Goal: Task Accomplishment & Management: Complete application form

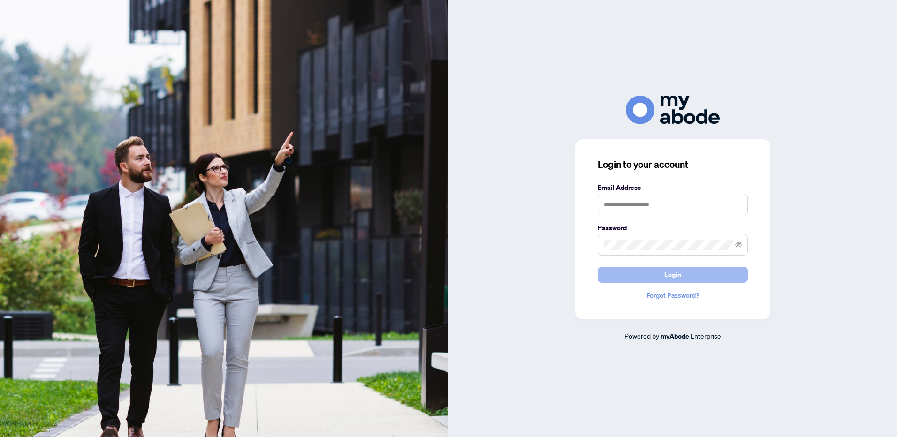
click at [625, 271] on button "Login" at bounding box center [673, 275] width 150 height 16
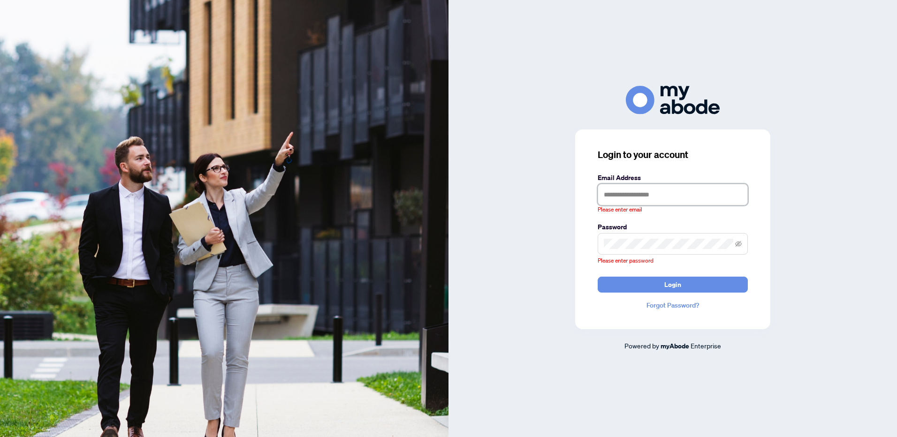
click at [679, 197] on input "text" at bounding box center [673, 195] width 150 height 22
type input "**********"
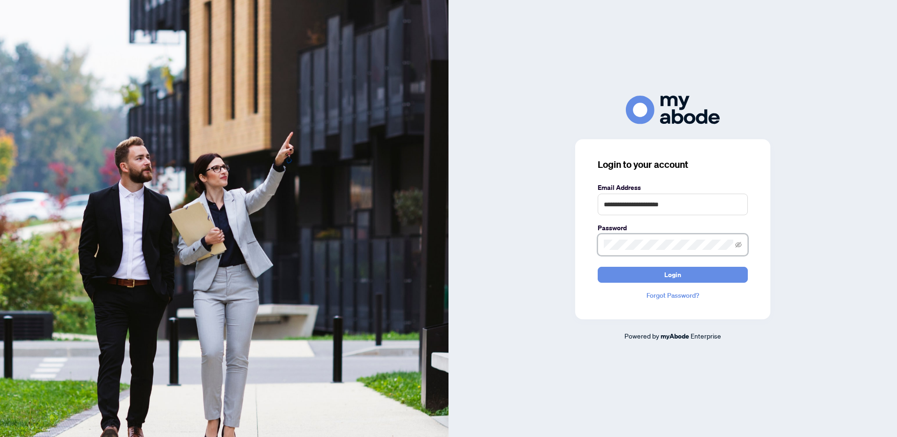
click at [598, 267] on button "Login" at bounding box center [673, 275] width 150 height 16
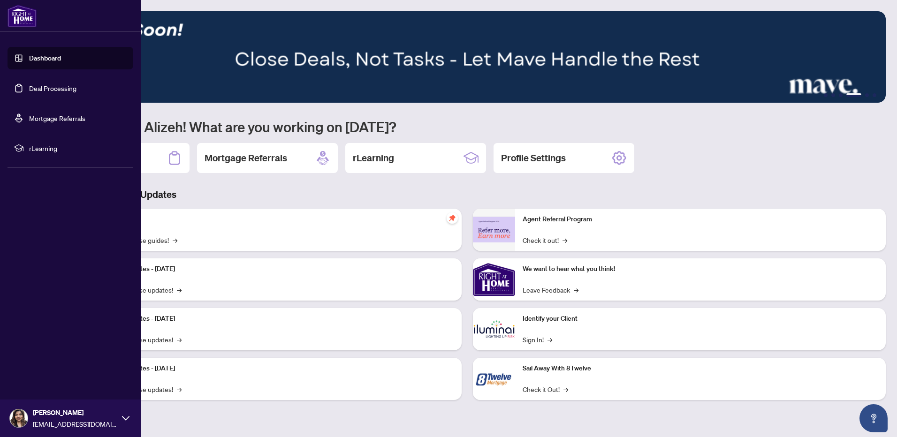
click at [38, 86] on link "Deal Processing" at bounding box center [52, 88] width 47 height 8
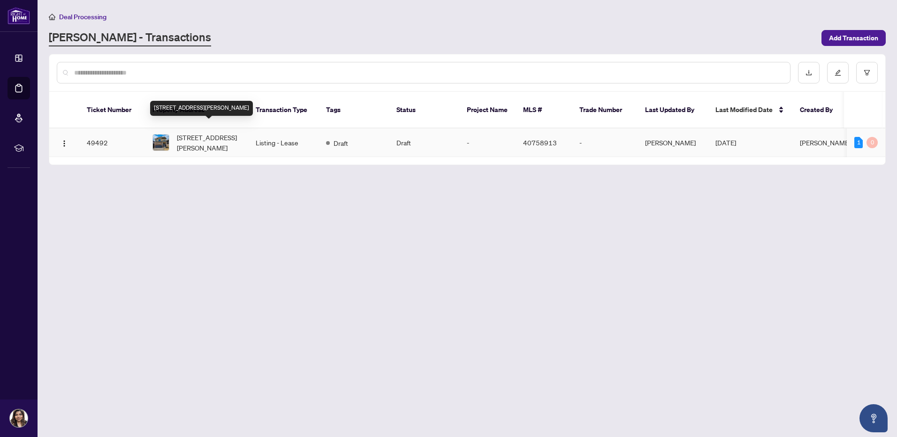
click at [206, 132] on span "52 George Brier Drive, Paris, ON N3L 0L3, Canada" at bounding box center [209, 142] width 64 height 21
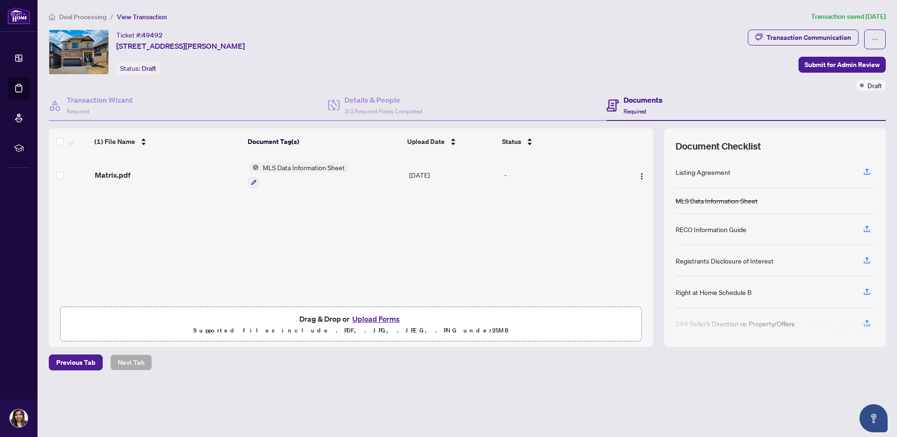
click at [301, 166] on span "MLS Data Information Sheet" at bounding box center [304, 167] width 90 height 10
click at [306, 213] on span "MLS Data Information Sheet" at bounding box center [301, 214] width 90 height 10
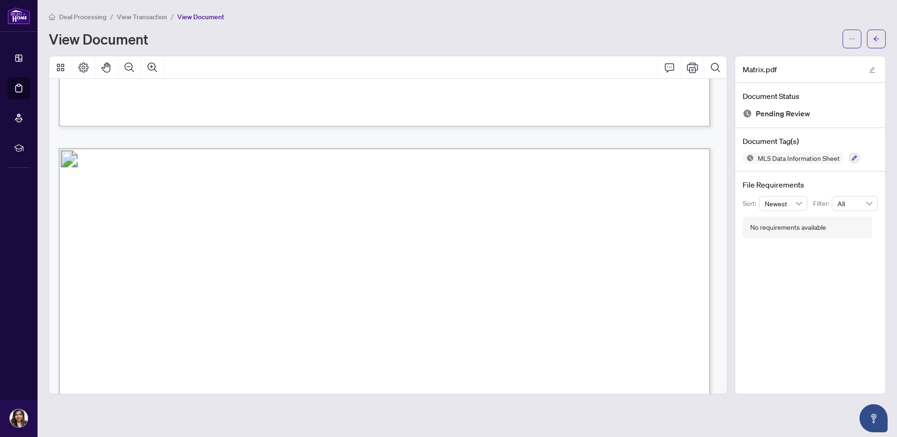
scroll to position [1736, 0]
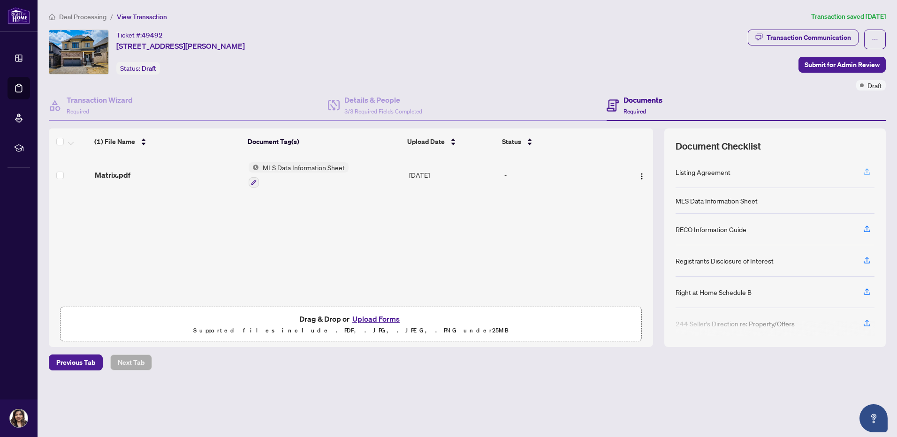
click at [867, 171] on icon "button" at bounding box center [867, 171] width 8 height 8
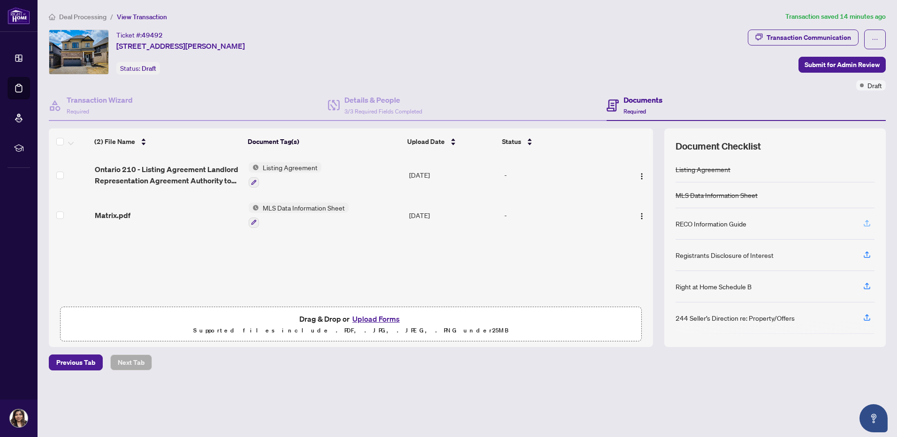
click at [867, 224] on icon "button" at bounding box center [867, 222] width 4 height 5
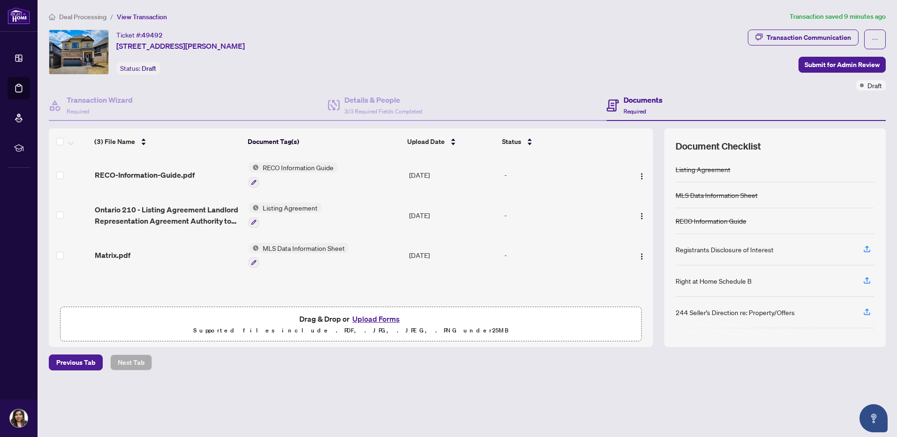
click at [373, 319] on button "Upload Forms" at bounding box center [375, 319] width 53 height 12
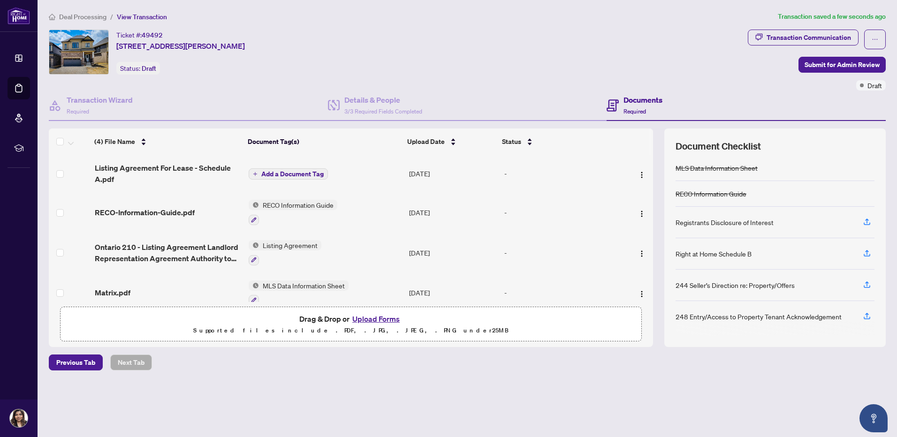
click at [298, 175] on span "Add a Document Tag" at bounding box center [292, 174] width 62 height 7
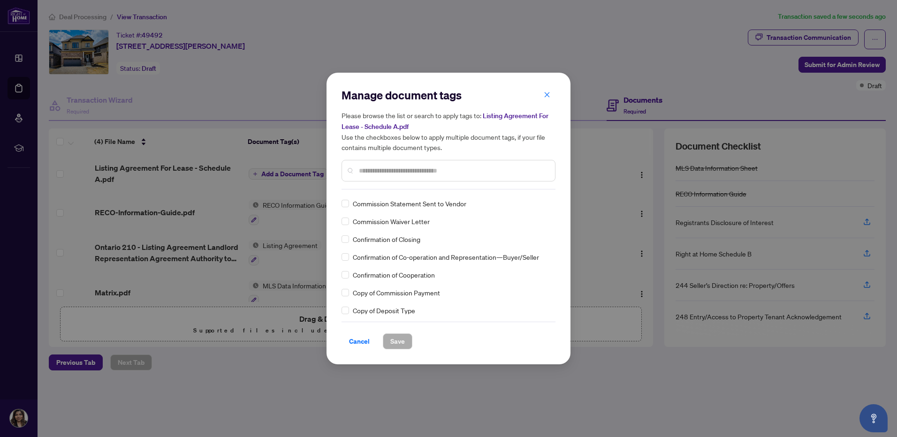
scroll to position [610, 0]
click at [400, 170] on input "text" at bounding box center [453, 171] width 189 height 10
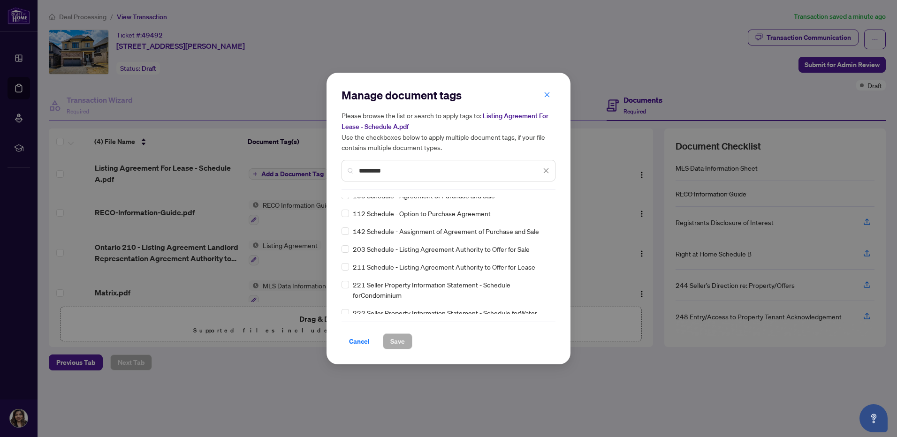
scroll to position [94, 0]
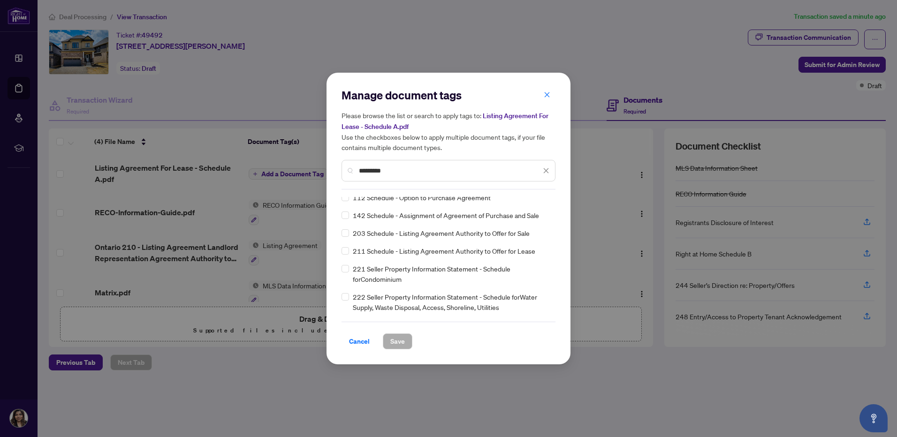
drag, startPoint x: 402, startPoint y: 172, endPoint x: 359, endPoint y: 182, distance: 43.7
click at [358, 181] on div "Manage document tags Please browse the list or search to apply tags to: Listing…" at bounding box center [448, 139] width 214 height 102
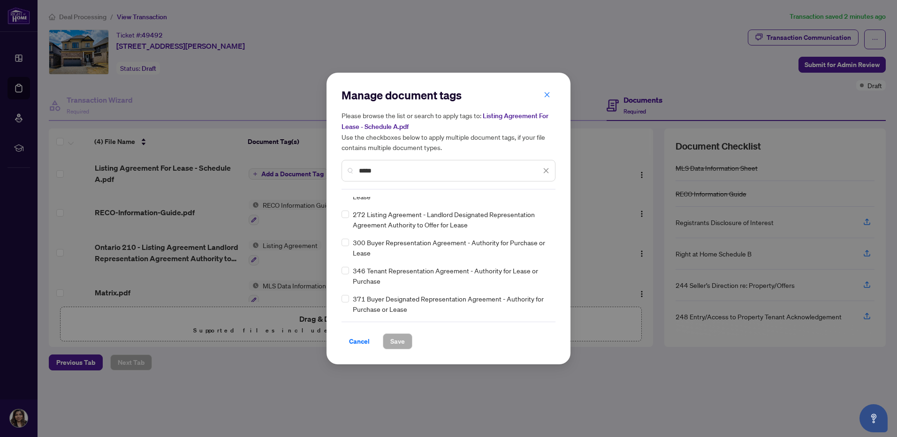
scroll to position [235, 0]
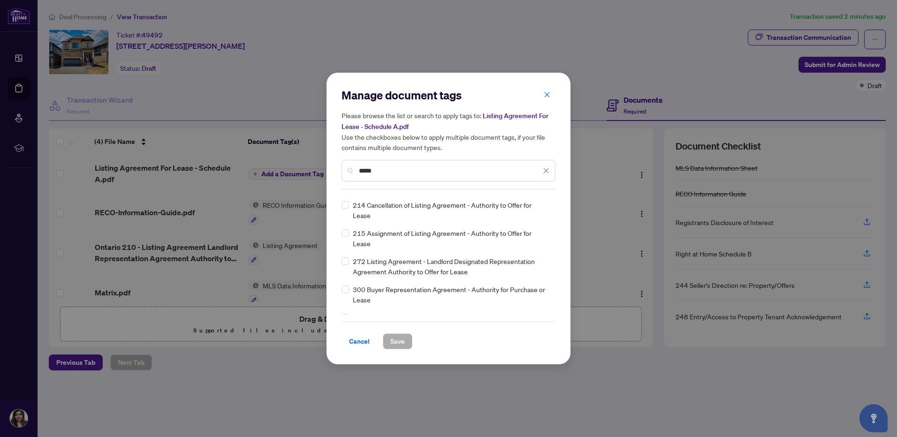
type input "*****"
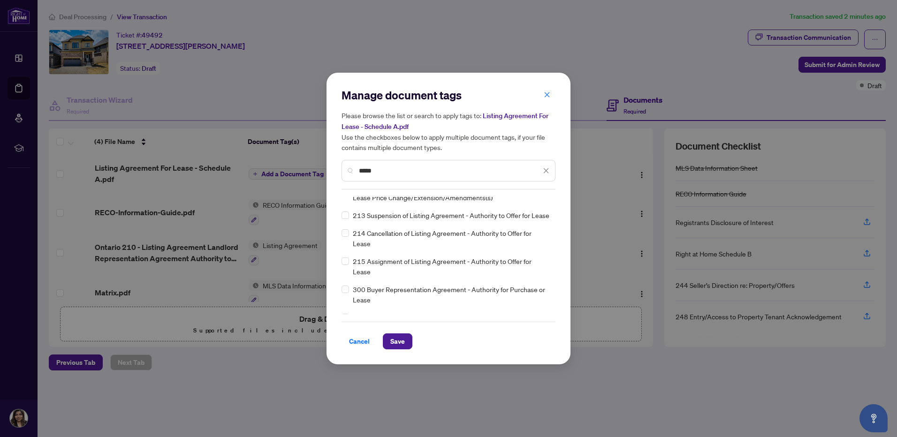
scroll to position [0, 0]
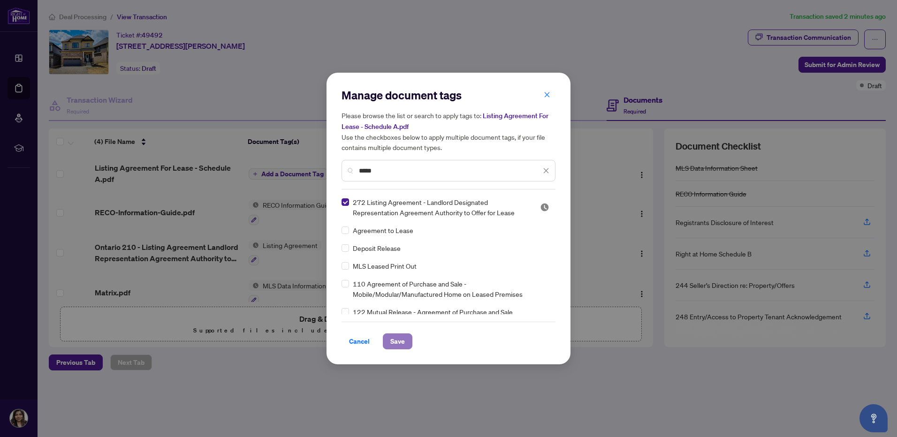
click at [400, 343] on span "Save" at bounding box center [397, 341] width 15 height 15
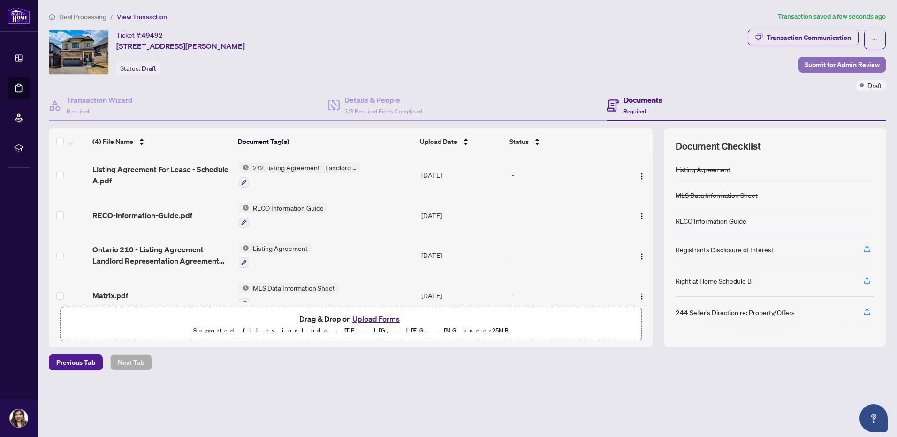
click at [829, 66] on span "Submit for Admin Review" at bounding box center [841, 64] width 75 height 15
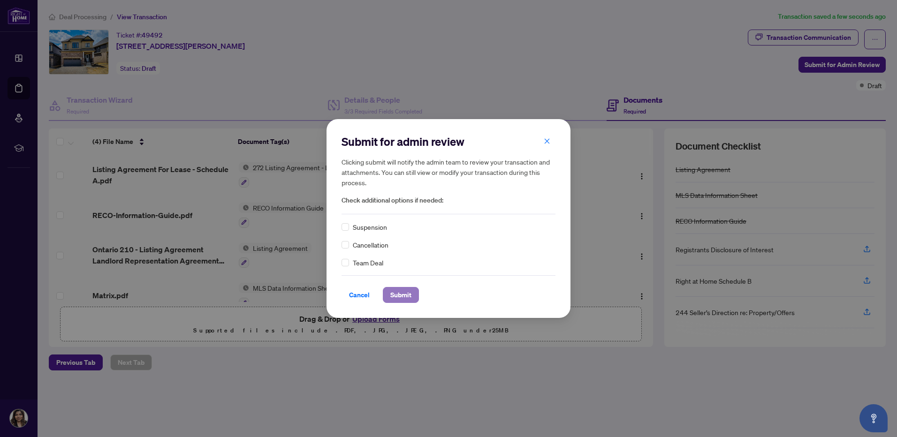
click at [410, 291] on span "Submit" at bounding box center [400, 295] width 21 height 15
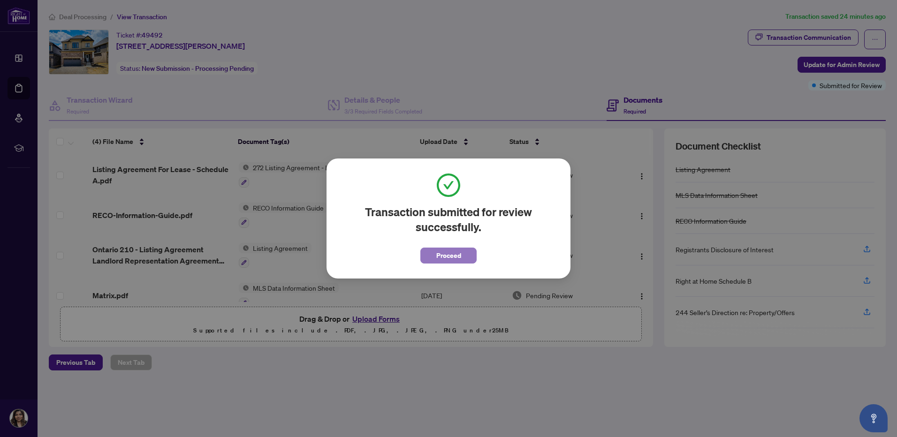
click at [465, 250] on button "Proceed" at bounding box center [448, 256] width 56 height 16
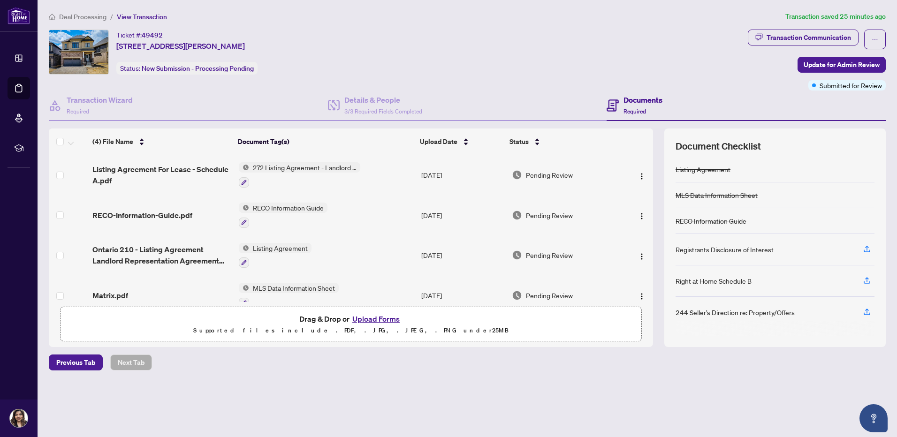
click at [636, 108] on span "Required" at bounding box center [634, 111] width 23 height 7
click at [870, 251] on icon "button" at bounding box center [867, 249] width 8 height 8
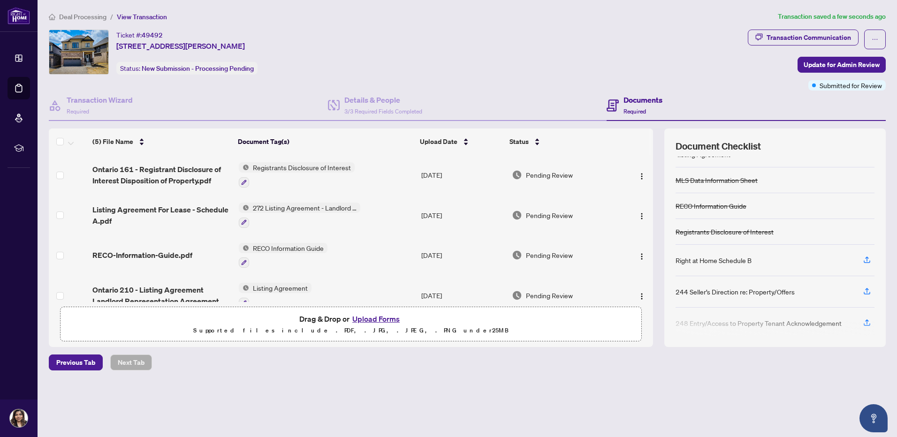
scroll to position [22, 0]
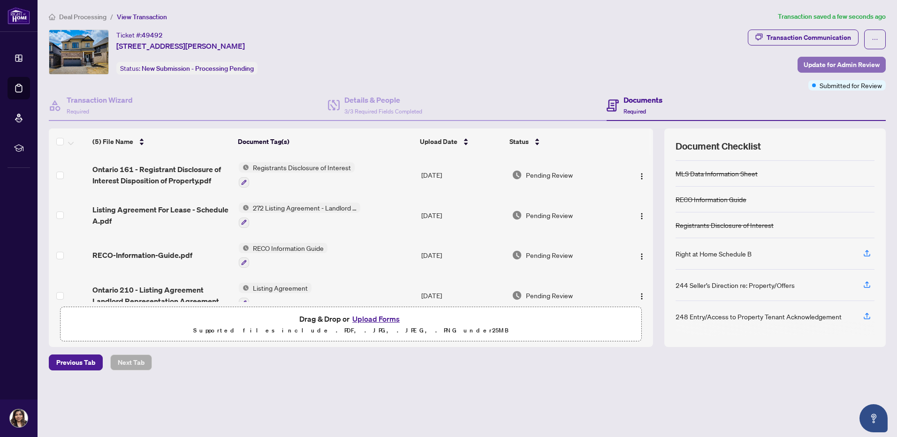
click at [835, 63] on span "Update for Admin Review" at bounding box center [842, 64] width 76 height 15
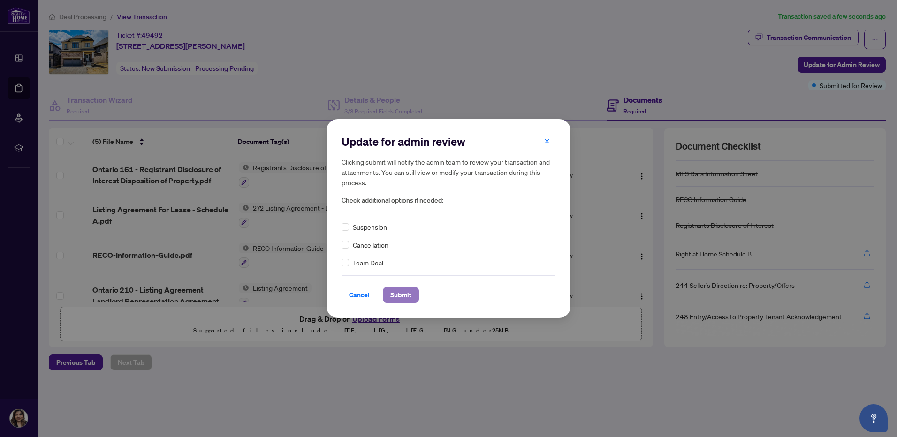
click at [404, 296] on span "Submit" at bounding box center [400, 295] width 21 height 15
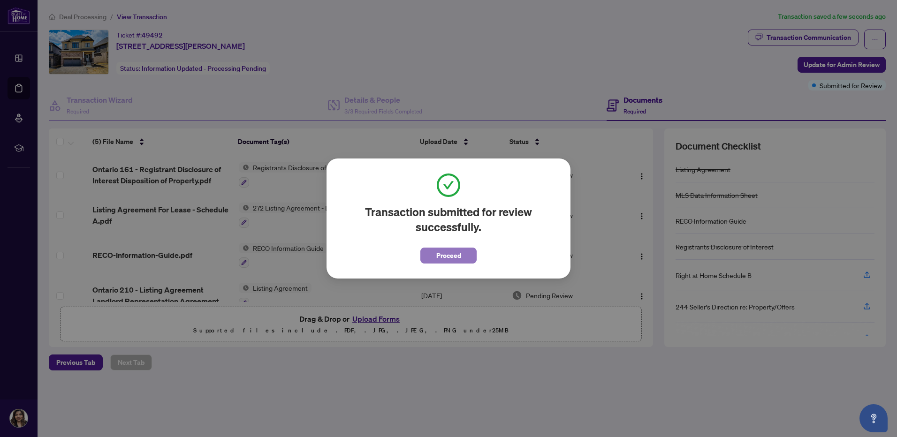
click at [465, 255] on button "Proceed" at bounding box center [448, 256] width 56 height 16
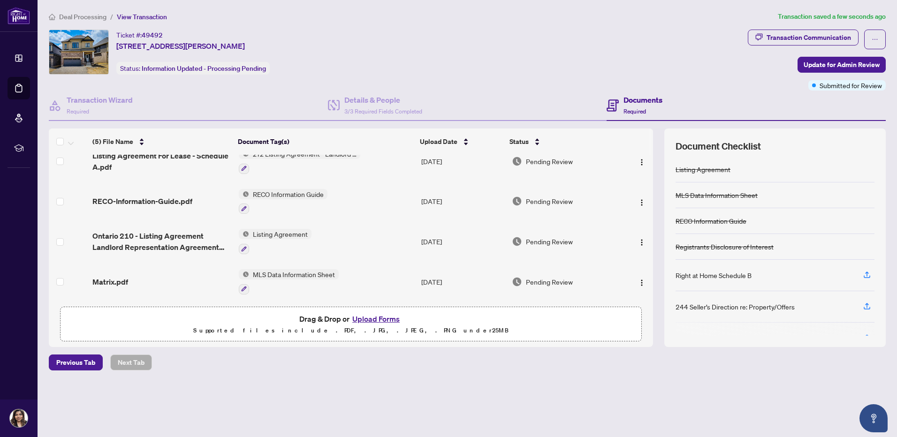
scroll to position [0, 0]
